Goal: Task Accomplishment & Management: Use online tool/utility

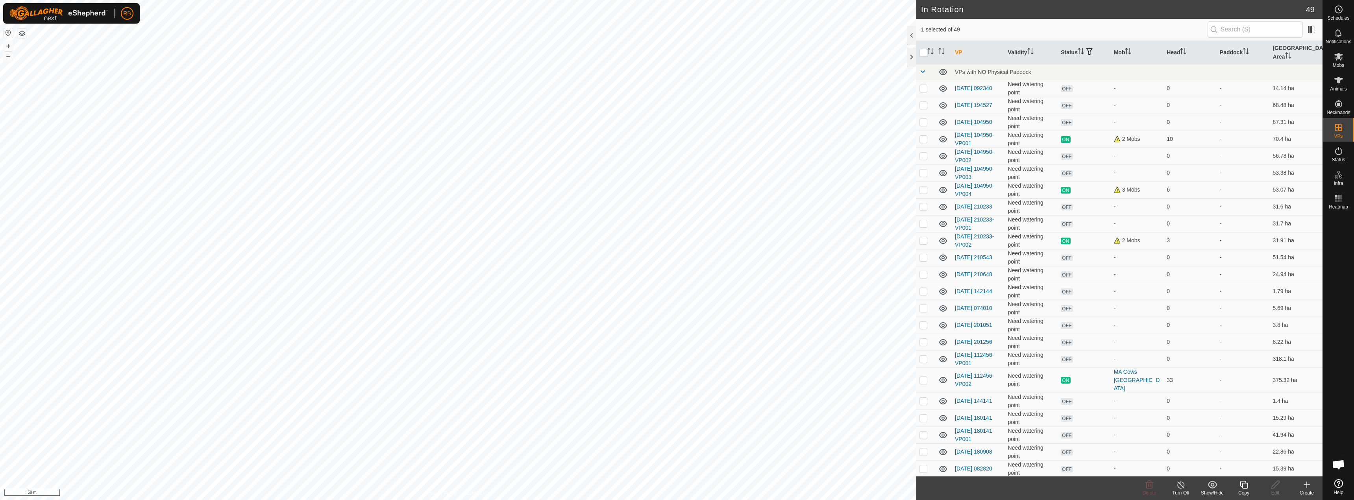
click at [1247, 489] on div "Copy" at bounding box center [1243, 492] width 31 height 7
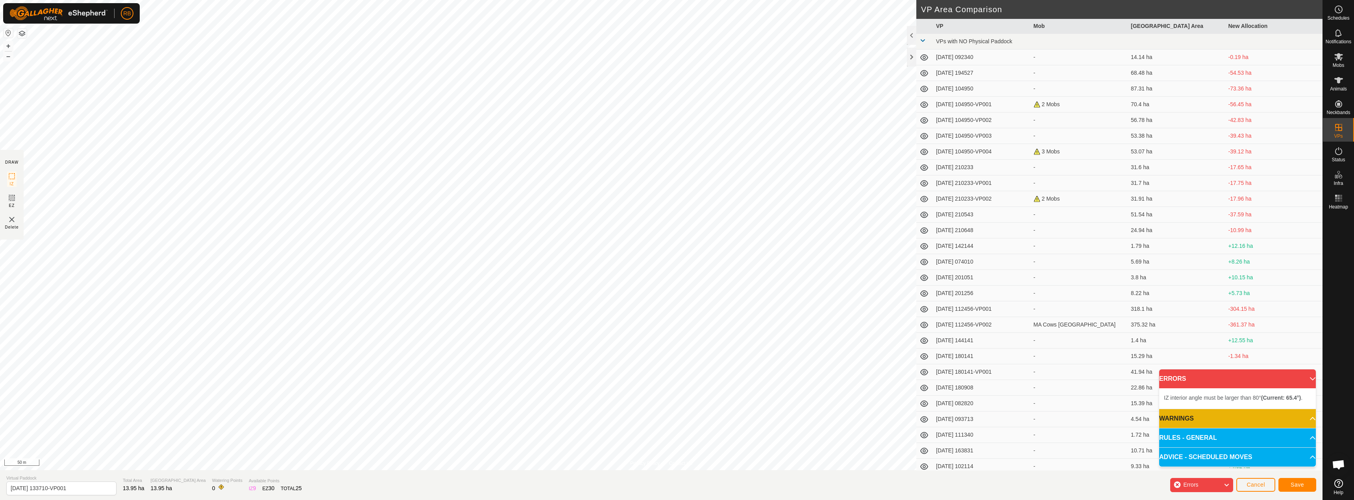
click at [927, 341] on div "Privacy Policy Contact Us Type: Inclusion Zone undefined Animal + – ⇧ i 50 m DR…" at bounding box center [661, 250] width 1322 height 500
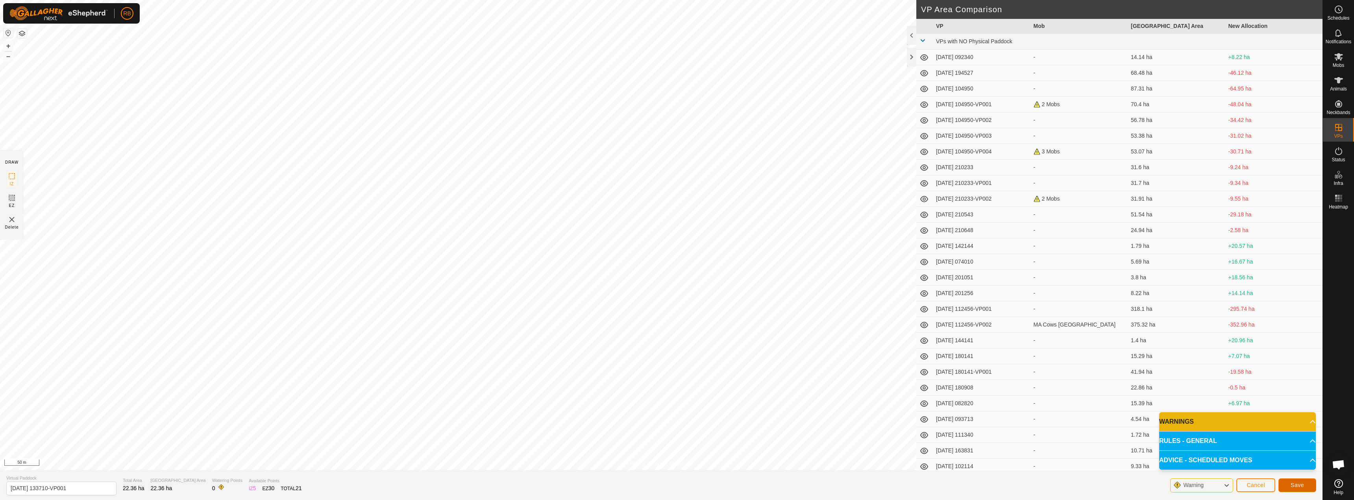
click at [1296, 492] on button "Save" at bounding box center [1297, 485] width 38 height 14
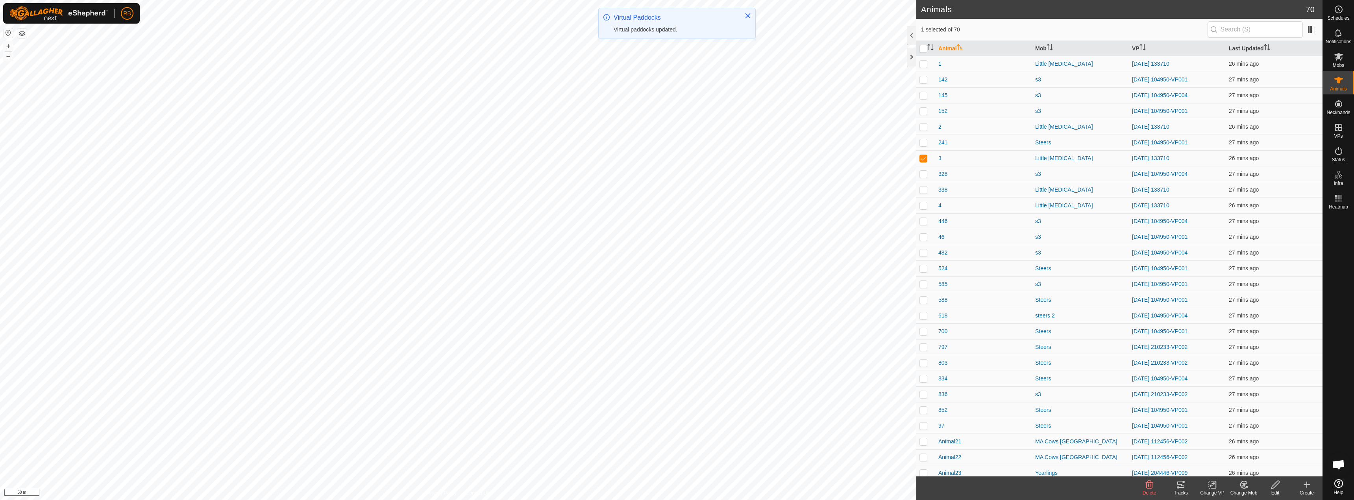
checkbox input "true"
click at [1211, 491] on div "Change VP" at bounding box center [1211, 492] width 31 height 7
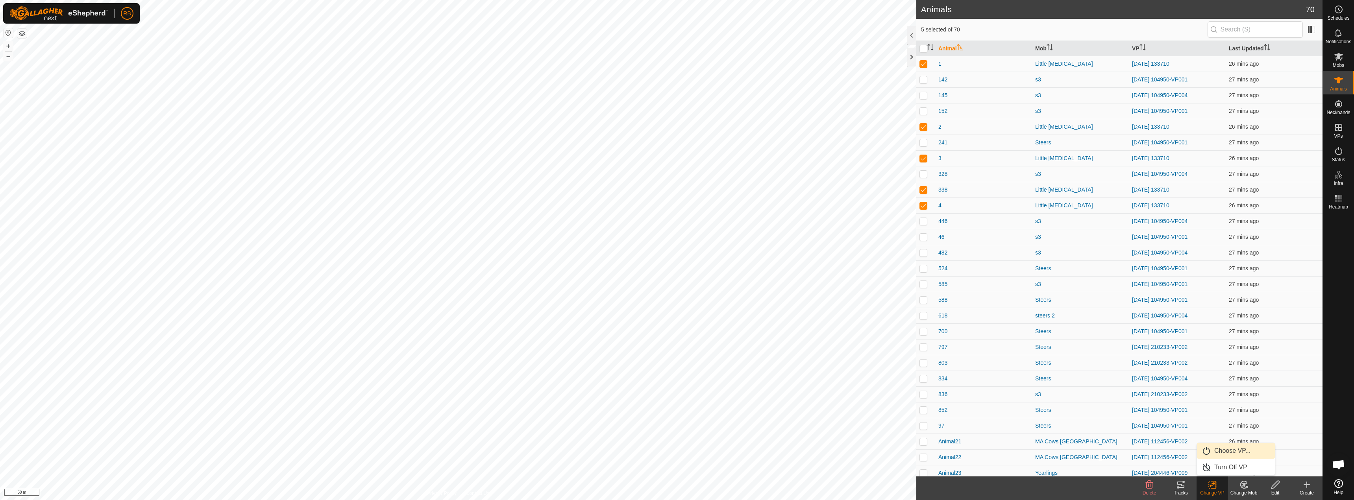
click at [1251, 447] on link "Choose VP..." at bounding box center [1236, 451] width 78 height 16
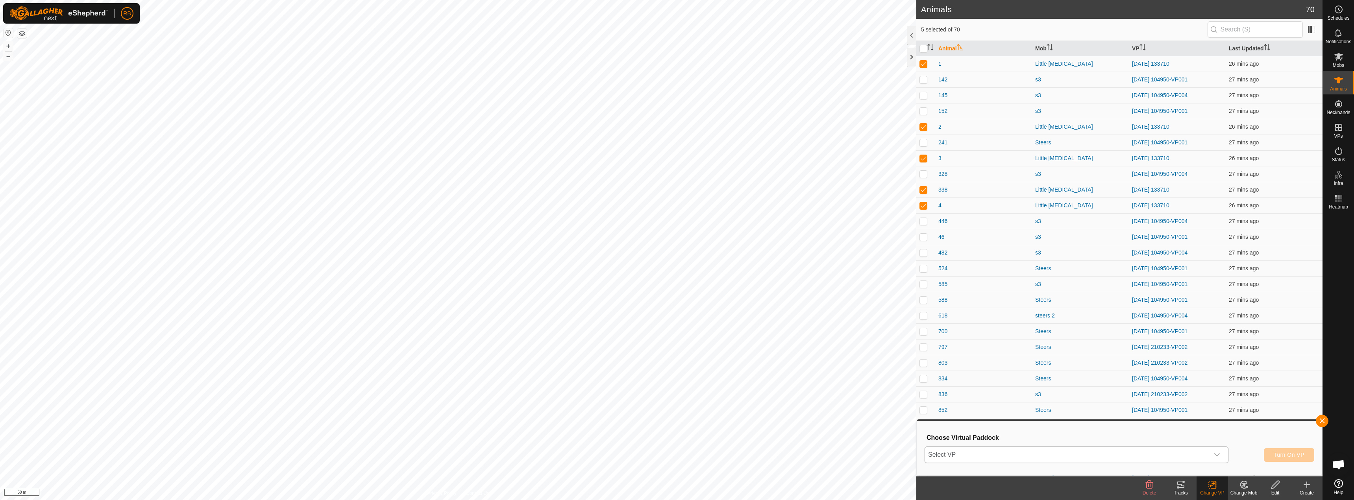
click at [1115, 454] on span "Select VP" at bounding box center [1067, 455] width 284 height 16
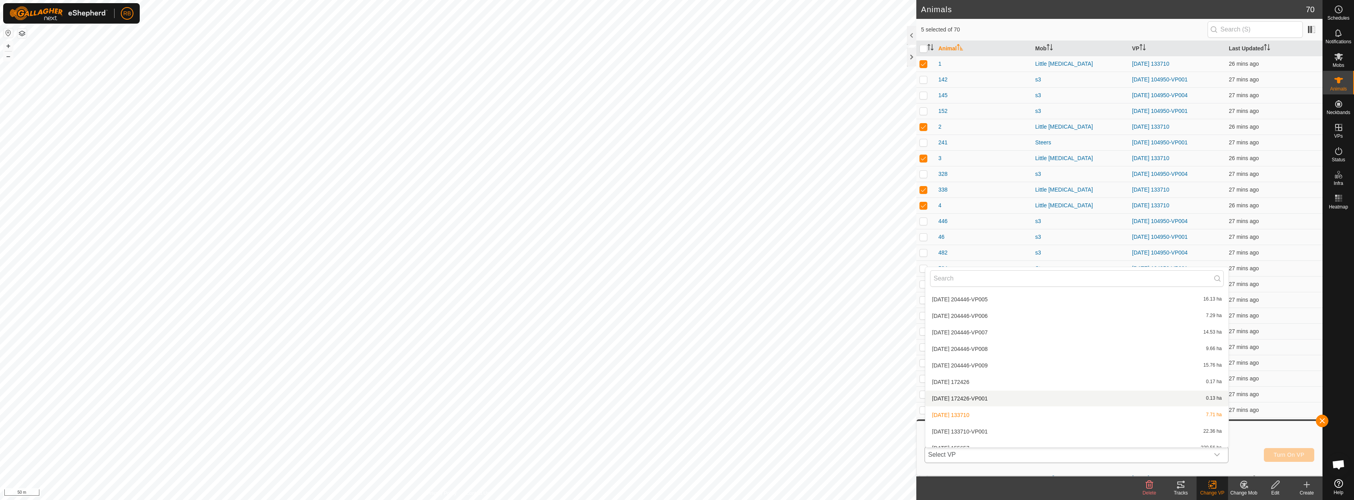
scroll to position [686, 0]
click at [1008, 423] on li "[DATE] 133710-VP001 22.36 ha" at bounding box center [1076, 423] width 303 height 16
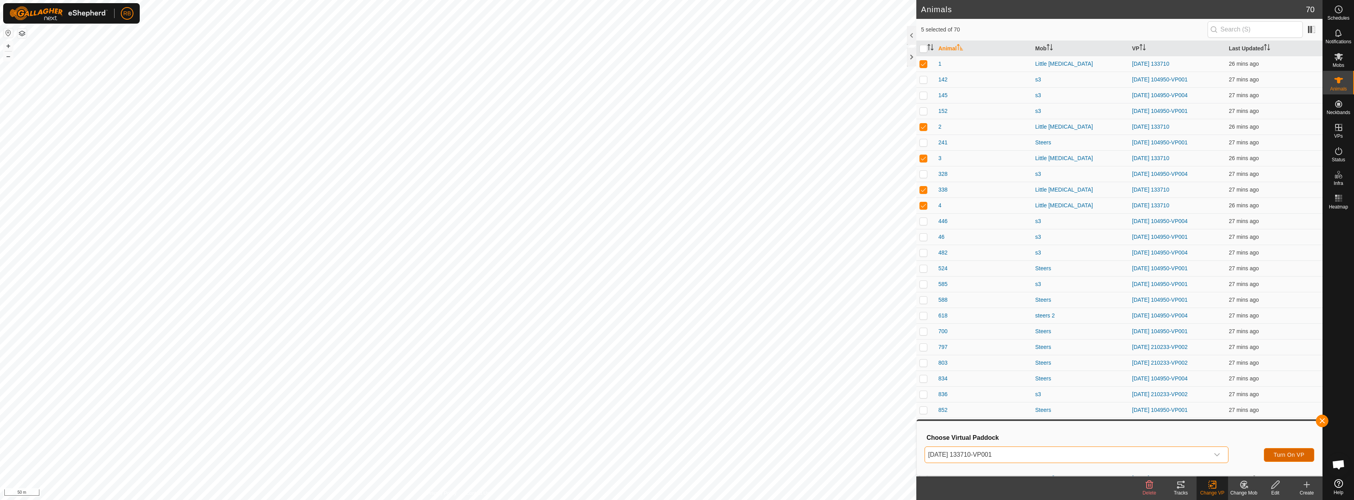
click at [1291, 456] on span "Turn On VP" at bounding box center [1288, 455] width 31 height 6
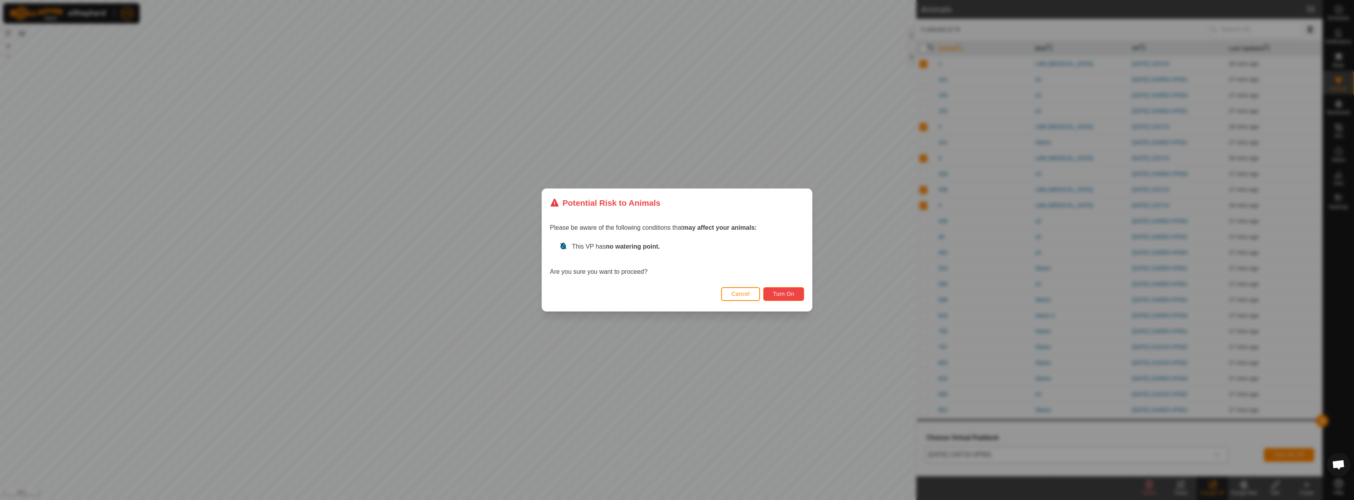
click at [793, 297] on button "Turn On" at bounding box center [783, 294] width 41 height 14
